Goal: Task Accomplishment & Management: Manage account settings

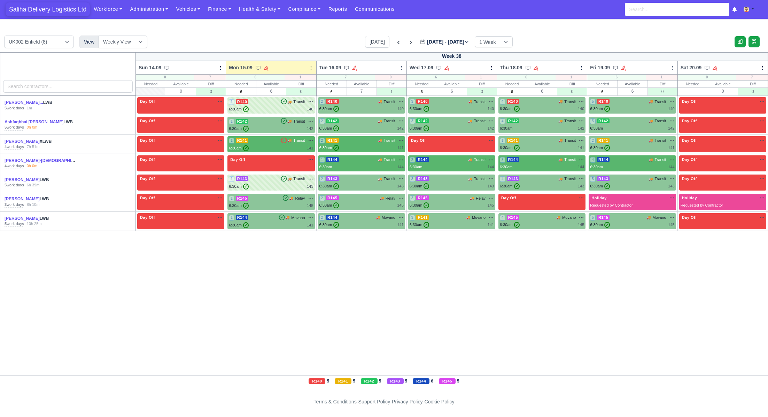
click at [62, 5] on span "Saliha Delivery Logistics Ltd" at bounding box center [48, 9] width 84 height 14
click at [50, 8] on span "Saliha Delivery Logistics Ltd" at bounding box center [48, 9] width 84 height 14
click at [278, 131] on div "6:30am ✓ 142" at bounding box center [271, 129] width 84 height 6
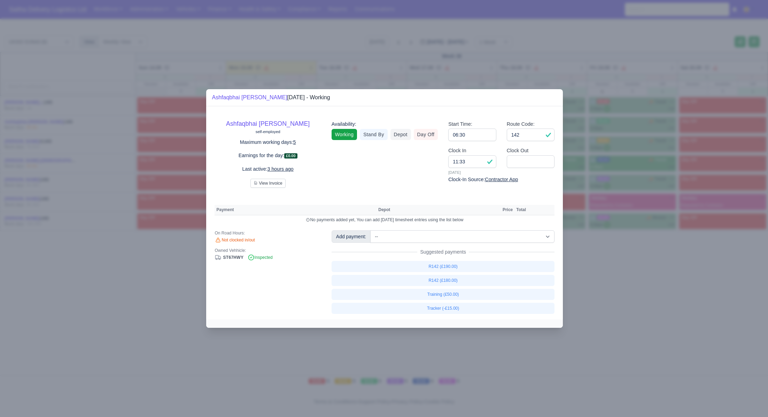
drag, startPoint x: 157, startPoint y: 258, endPoint x: 157, endPoint y: 255, distance: 3.6
click at [157, 258] on div at bounding box center [384, 208] width 768 height 417
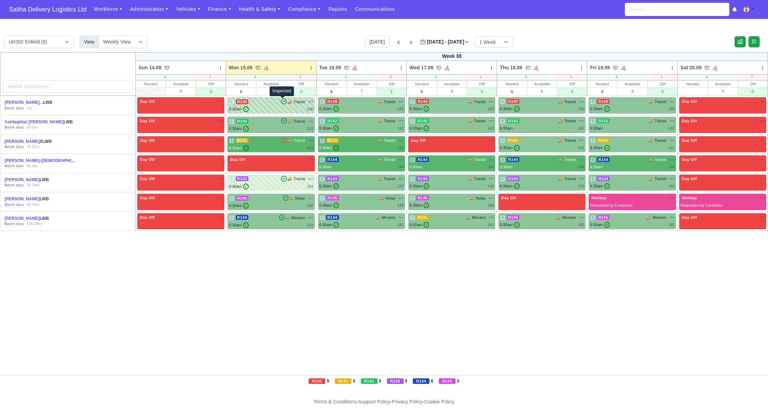
click at [283, 104] on icon at bounding box center [283, 101] width 7 height 7
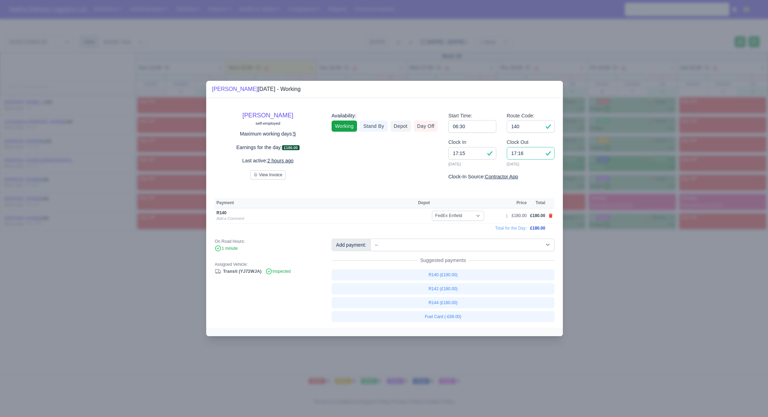
drag, startPoint x: 526, startPoint y: 153, endPoint x: 499, endPoint y: 153, distance: 26.8
click at [499, 153] on div "Clock In 17:15 [DATE] Clock Out 17:16 [DATE]" at bounding box center [501, 155] width 117 height 34
type input "16:30"
drag, startPoint x: 610, startPoint y: 273, endPoint x: 581, endPoint y: 259, distance: 32.3
click at [610, 273] on div at bounding box center [384, 208] width 768 height 417
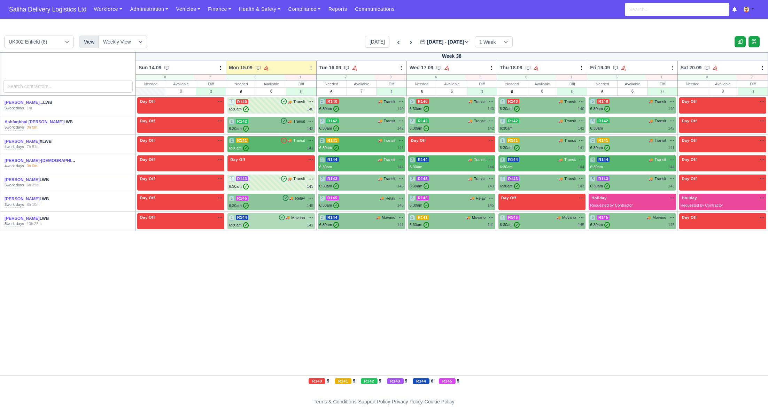
click at [260, 215] on div "1 R144 🚚 Movano" at bounding box center [271, 218] width 84 height 6
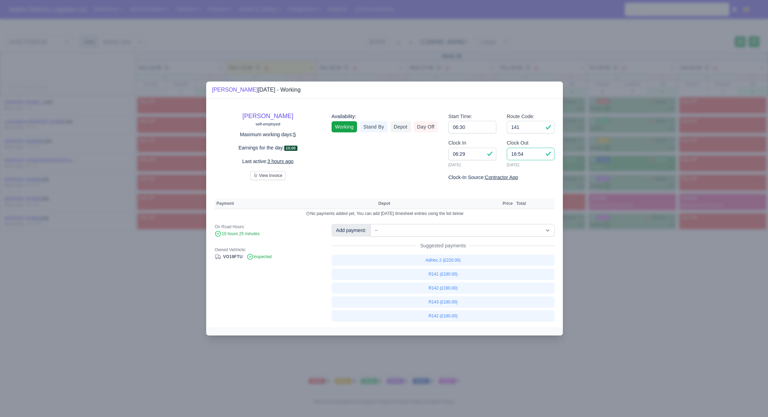
click at [530, 150] on input "16:54" at bounding box center [531, 154] width 48 height 13
click at [540, 156] on input "16:54" at bounding box center [531, 154] width 48 height 13
type input "16:40"
click at [534, 129] on input "141" at bounding box center [531, 127] width 48 height 13
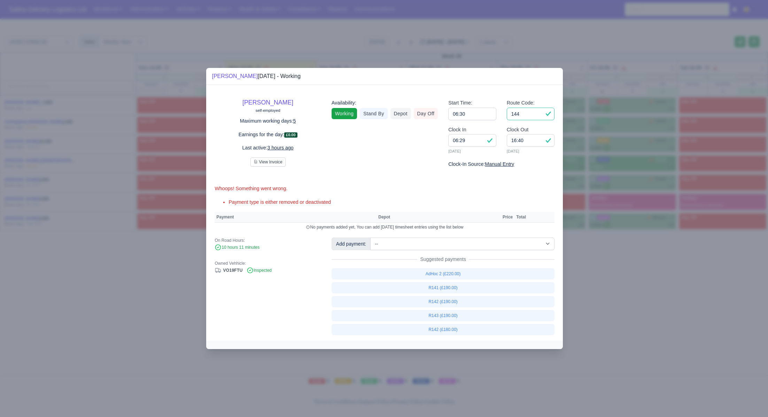
type input "144"
click at [433, 238] on select "-- Ad-Hoc 1 (AD-HO) Ad-Hoc 2 (AD-HO) Ad-Hoc 3 (AD-HO) Ad-Hoc 4 (AD-HO) Ad-Hoc 5…" at bounding box center [462, 244] width 184 height 13
click at [371, 238] on select "-- Ad-Hoc 1 (AD-HO) Ad-Hoc 2 (AD-HO) Ad-Hoc 3 (AD-HO) Ad-Hoc 4 (AD-HO) Ad-Hoc 5…" at bounding box center [462, 244] width 184 height 13
select select "1"
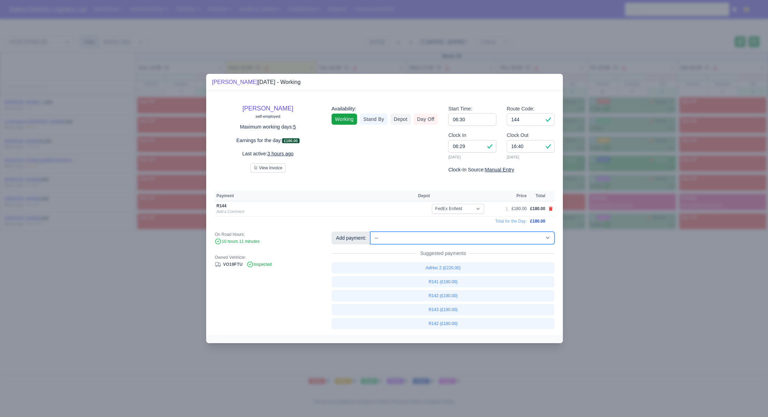
click at [477, 243] on select "-- Ad-Hoc 1 (AD-HO) Ad-Hoc 2 (AD-HO) Ad-Hoc 3 (AD-HO) Ad-Hoc 4 (AD-HO) Ad-Hoc 5…" at bounding box center [462, 238] width 184 height 13
click at [371, 232] on select "-- Ad-Hoc 1 (AD-HO) Ad-Hoc 2 (AD-HO) Ad-Hoc 3 (AD-HO) Ad-Hoc 4 (AD-HO) Ad-Hoc 5…" at bounding box center [462, 238] width 184 height 13
select select "1"
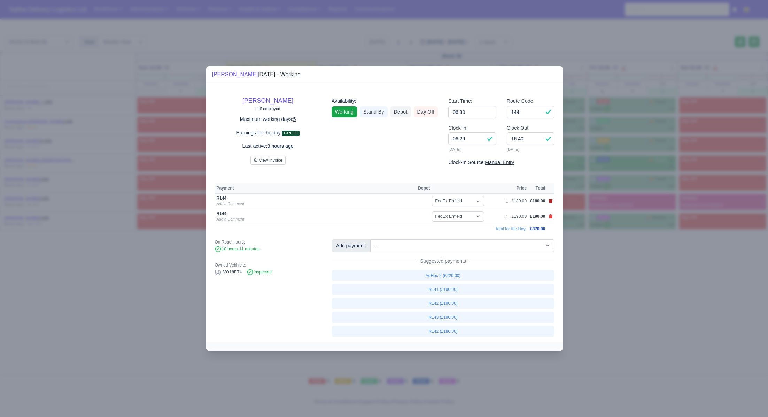
click at [550, 202] on icon at bounding box center [551, 201] width 4 height 4
select select
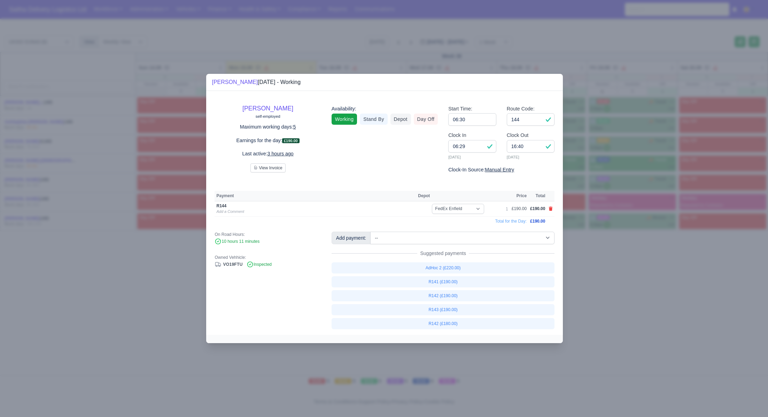
drag, startPoint x: 624, startPoint y: 297, endPoint x: 413, endPoint y: 166, distance: 249.1
click at [624, 297] on div at bounding box center [384, 208] width 768 height 417
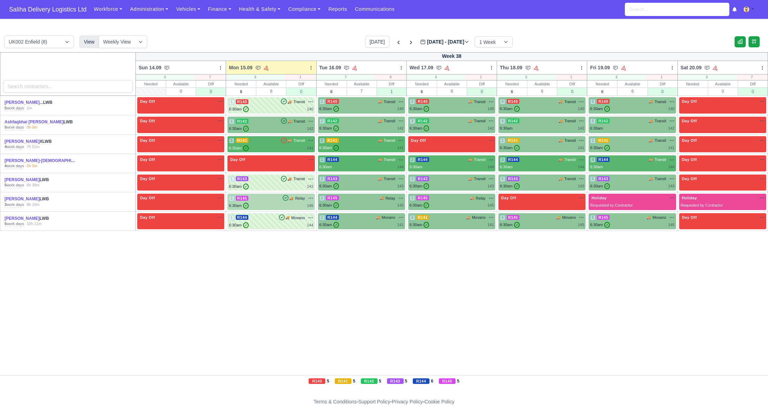
click at [281, 205] on div "6:30am ✓ 145" at bounding box center [271, 206] width 84 height 6
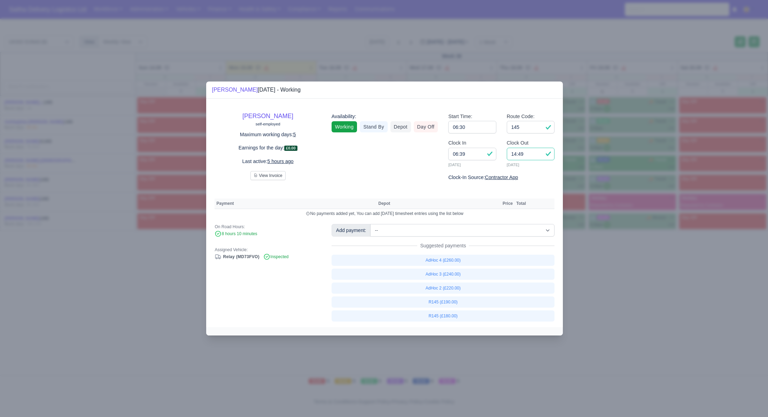
click at [534, 156] on input "14:49" at bounding box center [531, 154] width 48 height 13
type input "14:45"
click at [450, 318] on link "R145 (£180.00)" at bounding box center [443, 315] width 223 height 11
select select "1"
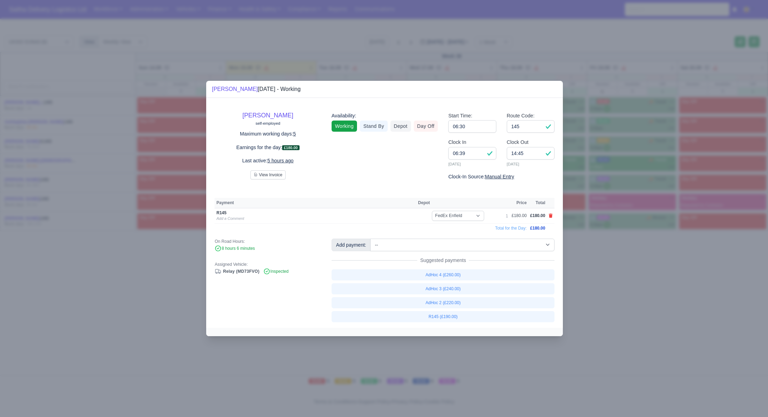
drag, startPoint x: 644, startPoint y: 309, endPoint x: 489, endPoint y: 169, distance: 208.9
click at [644, 309] on div at bounding box center [384, 208] width 768 height 417
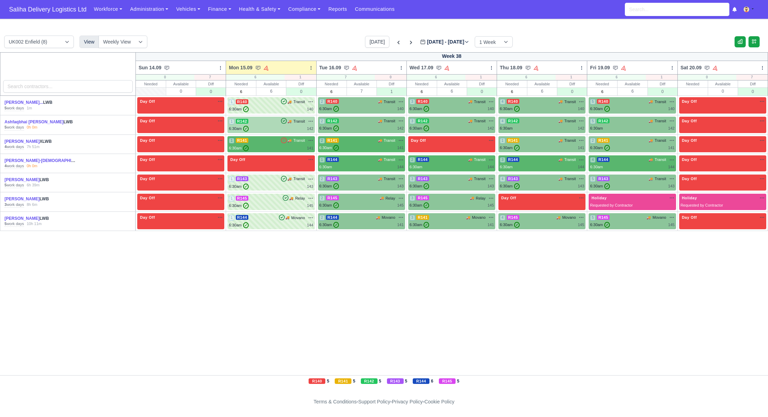
click at [277, 130] on div "6:30am ✓ 142" at bounding box center [271, 129] width 84 height 6
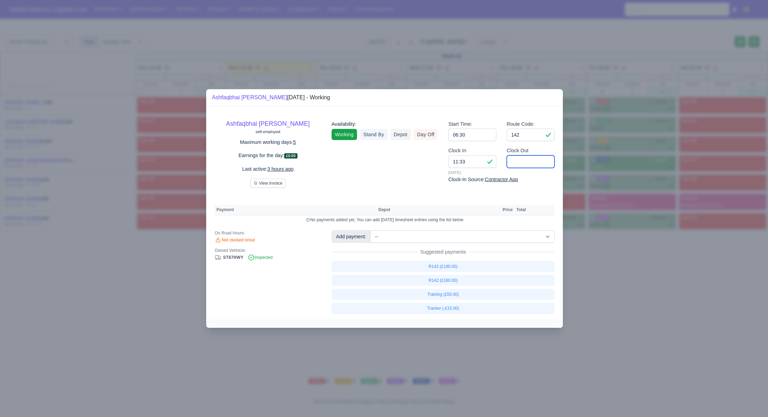
click at [539, 165] on input "Clock Out" at bounding box center [531, 161] width 48 height 13
type input "15:30"
click at [465, 283] on link "R142 (£180.00)" at bounding box center [443, 280] width 223 height 11
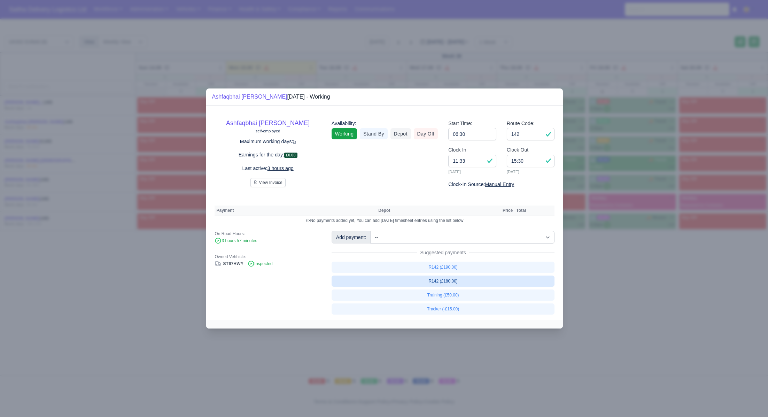
select select "1"
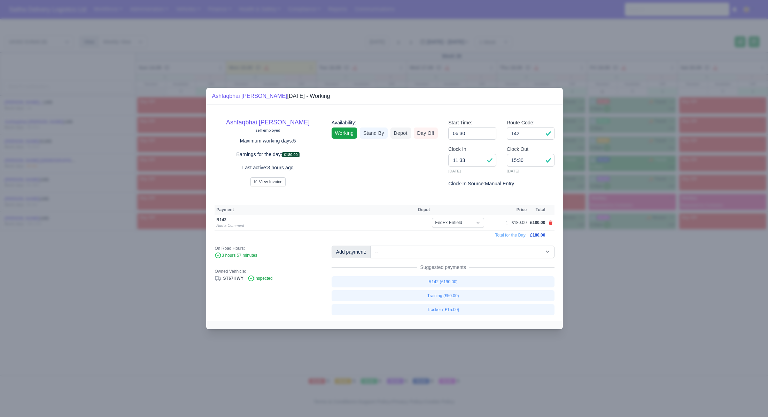
drag, startPoint x: 639, startPoint y: 281, endPoint x: 601, endPoint y: 247, distance: 51.6
click at [639, 281] on div at bounding box center [384, 208] width 768 height 417
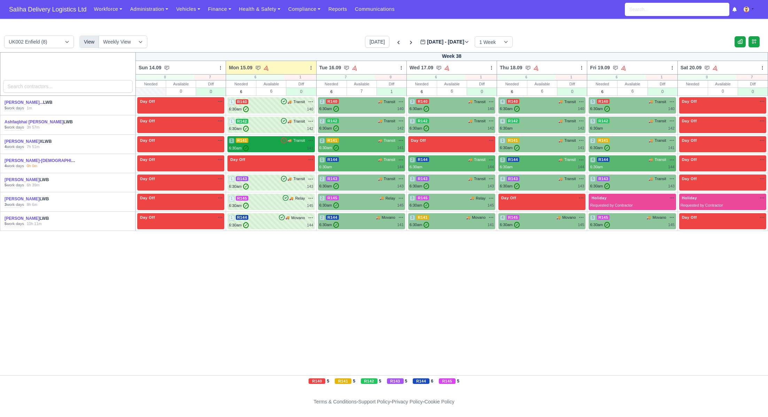
click at [278, 146] on div "6:30am ✓ 141" at bounding box center [271, 148] width 84 height 6
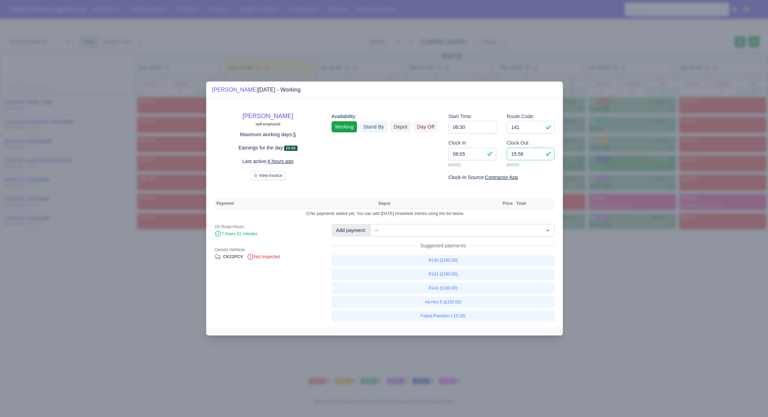
click at [531, 157] on input "15:56" at bounding box center [531, 154] width 48 height 13
type input "15:00"
click at [442, 275] on link "R141 (£190.00)" at bounding box center [443, 273] width 223 height 11
select select "1"
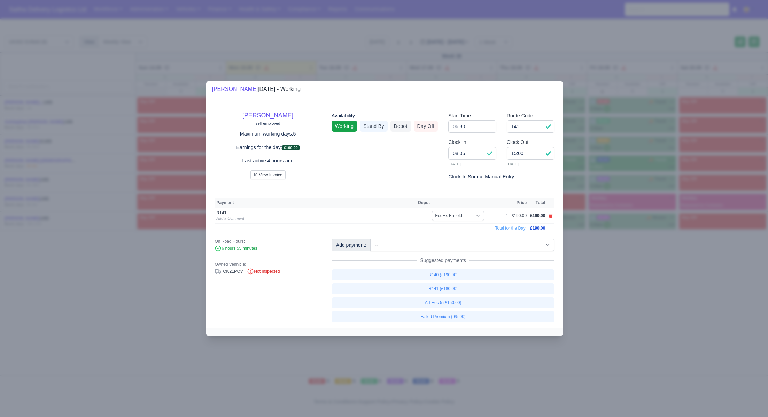
click at [608, 294] on div at bounding box center [384, 208] width 768 height 417
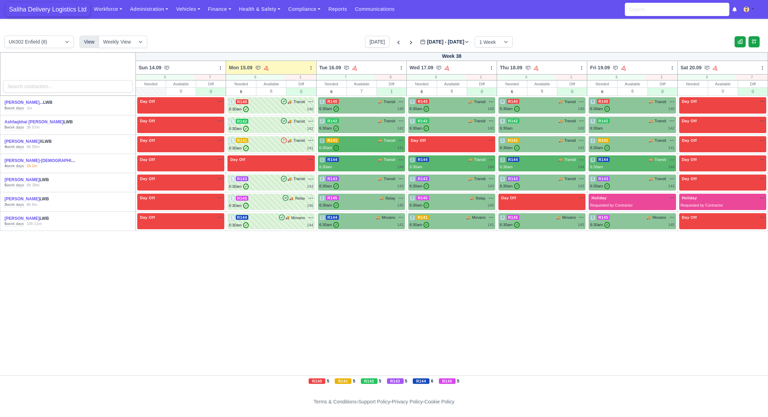
click at [36, 10] on span "Saliha Delivery Logistics Ltd" at bounding box center [48, 9] width 84 height 14
